Goal: Information Seeking & Learning: Stay updated

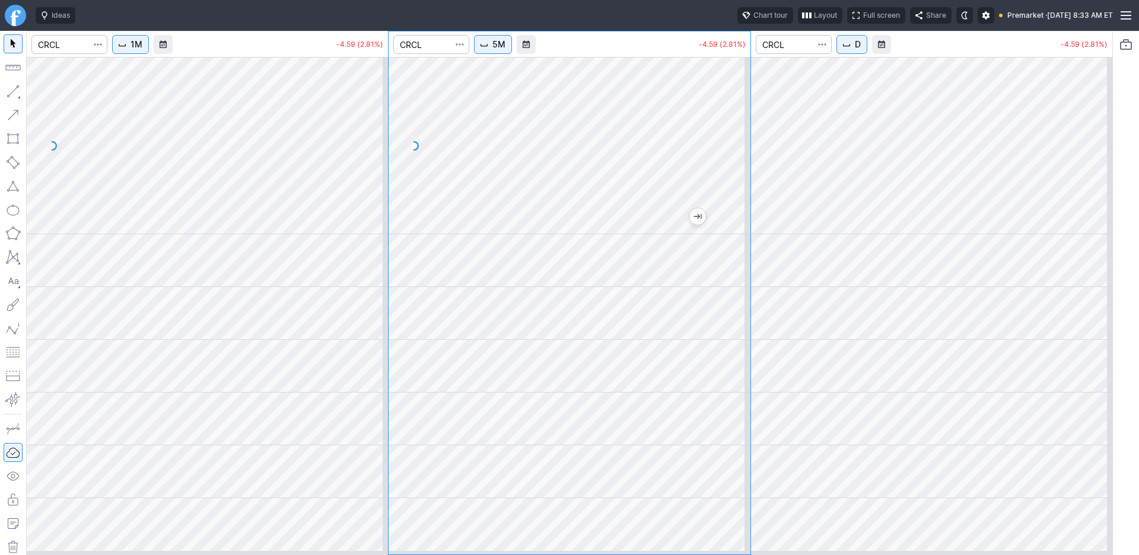
click at [256, 198] on div at bounding box center [207, 145] width 361 height 177
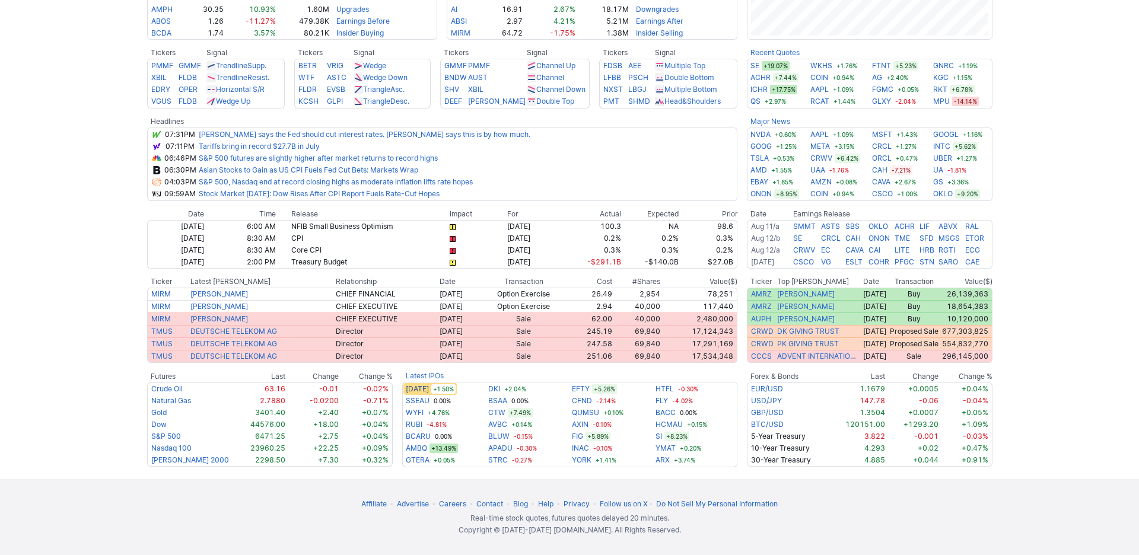
scroll to position [447, 0]
